Goal: Check status: Check status

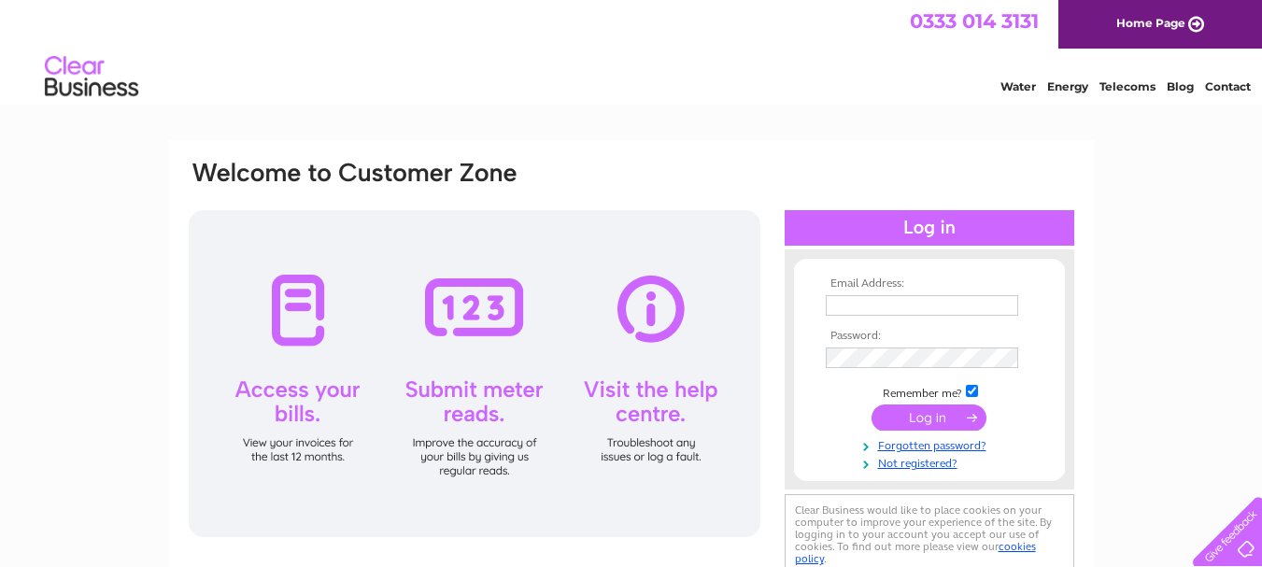
type input "[EMAIL_ADDRESS][DOMAIN_NAME]"
click at [949, 415] on input "submit" at bounding box center [929, 417] width 115 height 26
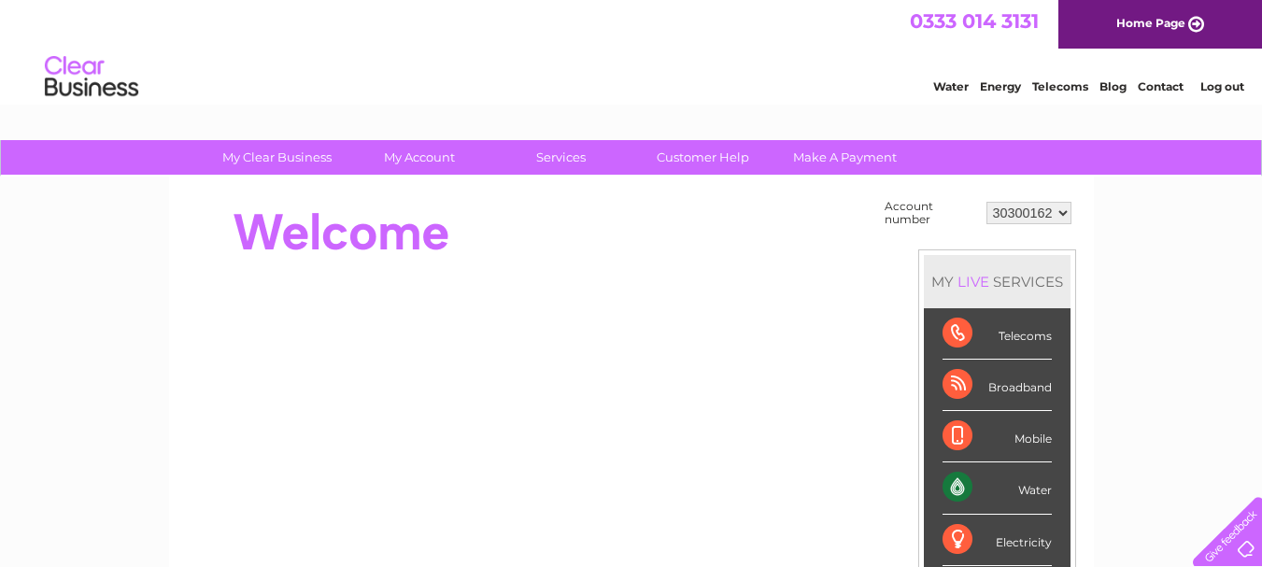
scroll to position [187, 0]
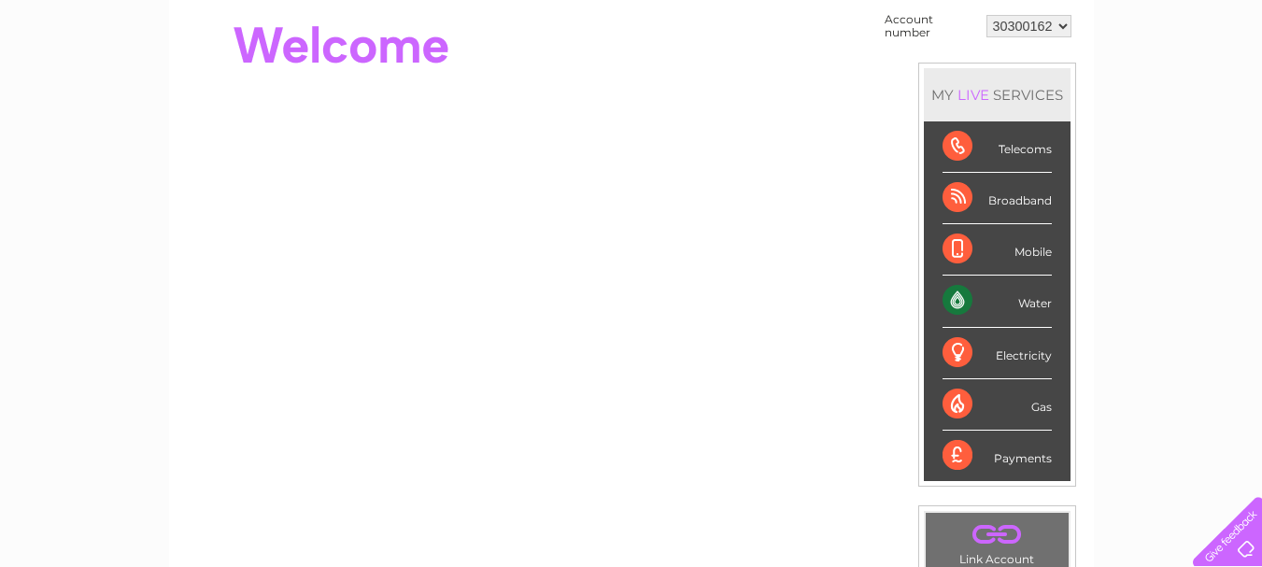
click at [1017, 307] on div "Water" at bounding box center [997, 301] width 109 height 51
click at [960, 296] on div "Water" at bounding box center [997, 301] width 109 height 51
click at [1037, 301] on div "Water" at bounding box center [997, 301] width 109 height 51
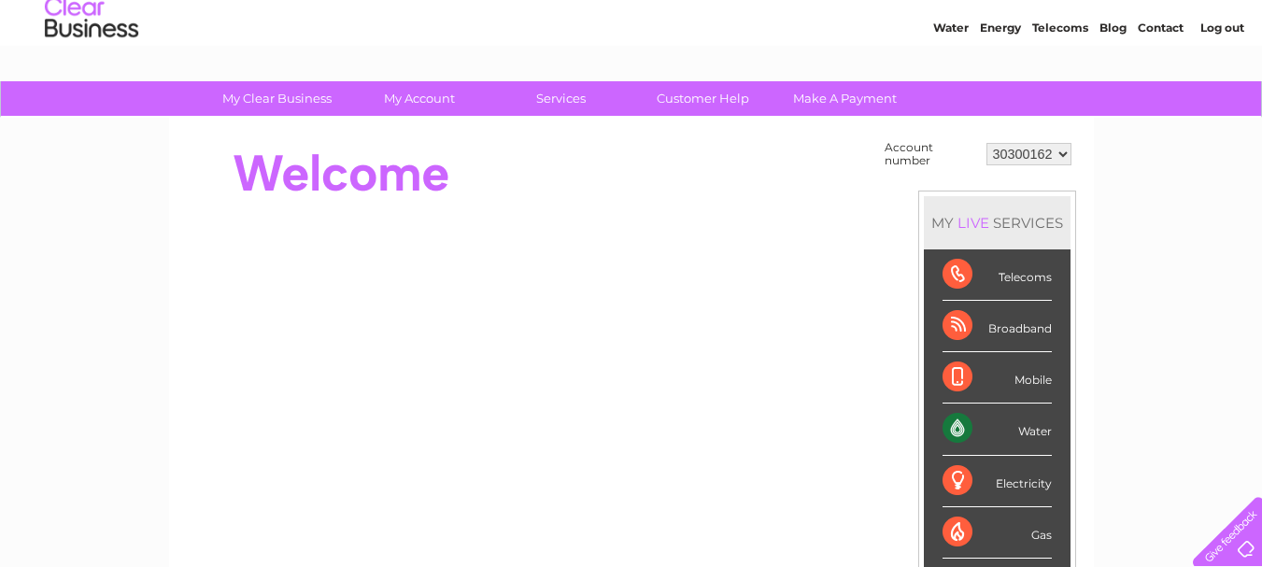
scroll to position [0, 0]
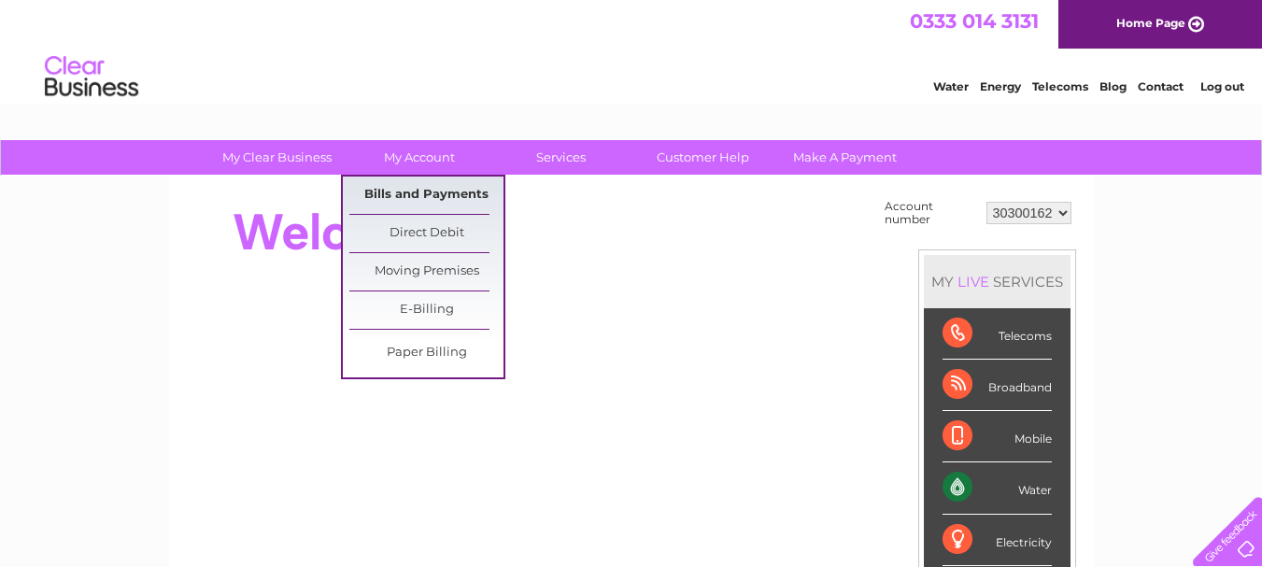
click at [458, 193] on link "Bills and Payments" at bounding box center [426, 195] width 154 height 37
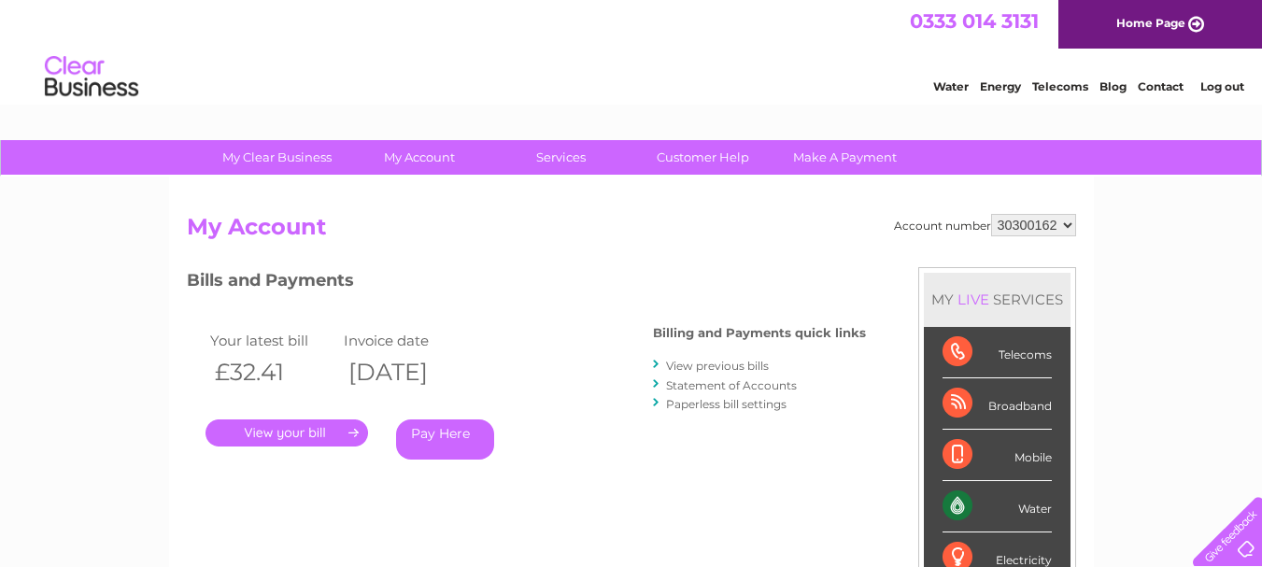
click at [755, 384] on link "Statement of Accounts" at bounding box center [731, 385] width 131 height 14
